Goal: Task Accomplishment & Management: Manage account settings

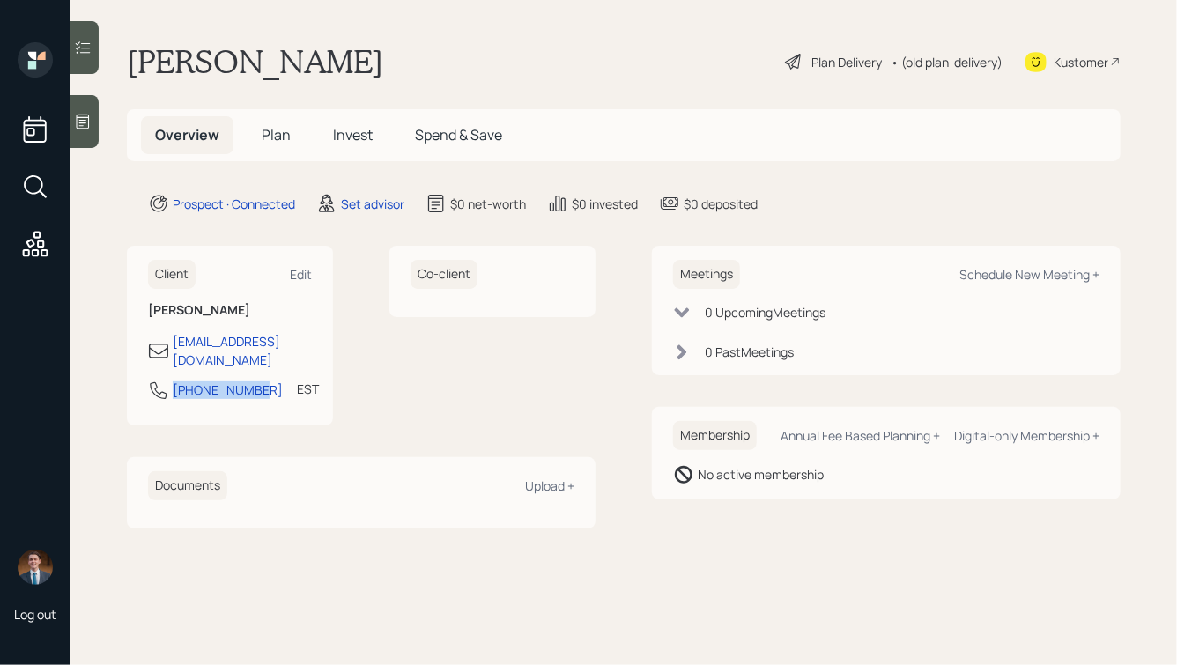
drag, startPoint x: 256, startPoint y: 376, endPoint x: 141, endPoint y: 376, distance: 115.4
click at [141, 376] on div "Client Edit Robert Mathieson rlmath@aol.com 704-293-4924 EST Currently 10:57 AM" at bounding box center [230, 336] width 206 height 180
copy div "704-293-4924"
click at [1043, 268] on div "Schedule New Meeting +" at bounding box center [1029, 274] width 140 height 17
select select "round-robin"
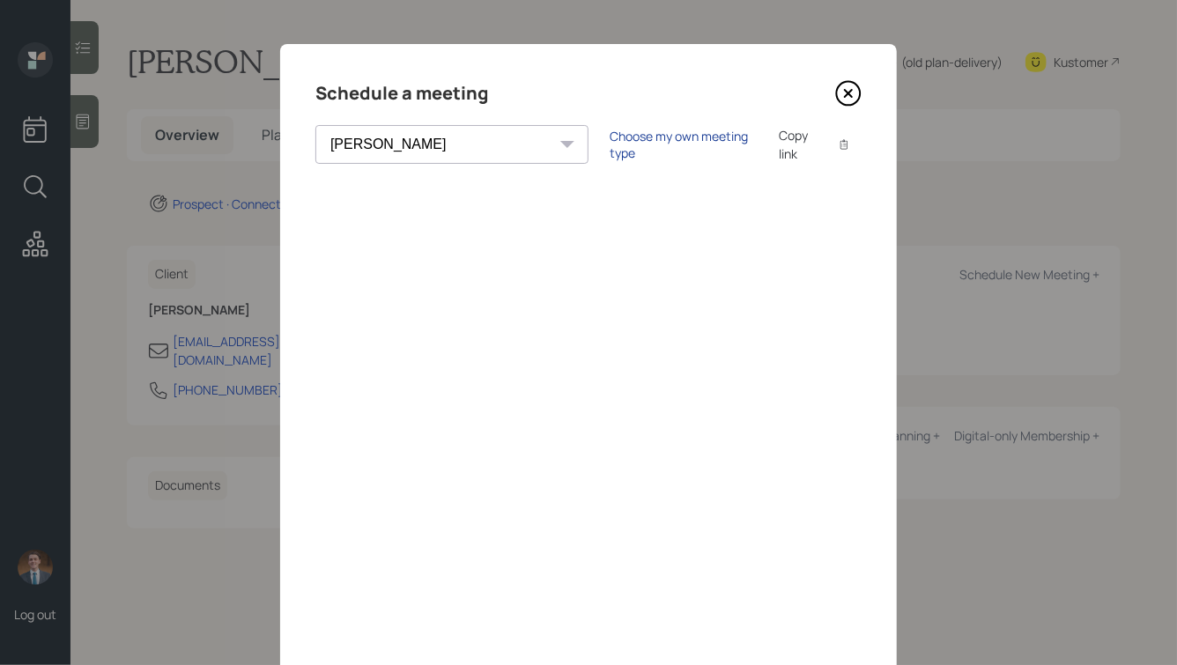
click at [609, 143] on div "Choose my own meeting type" at bounding box center [683, 144] width 148 height 33
